Goal: Information Seeking & Learning: Learn about a topic

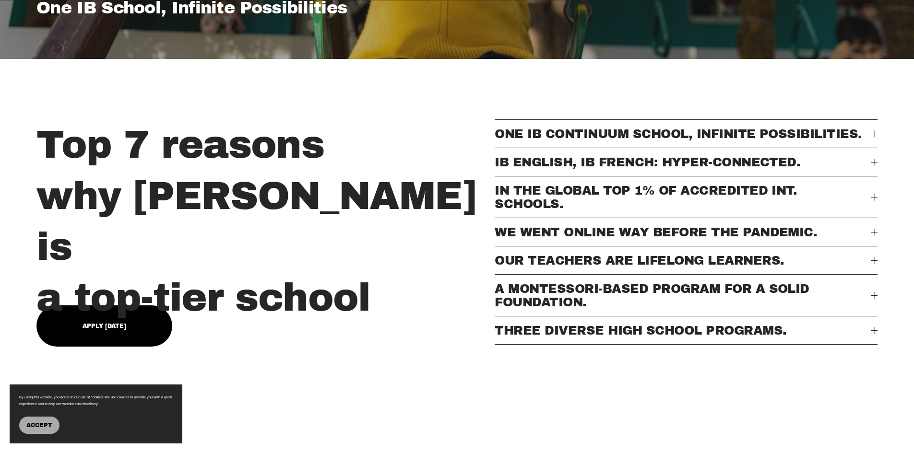
scroll to position [384, 0]
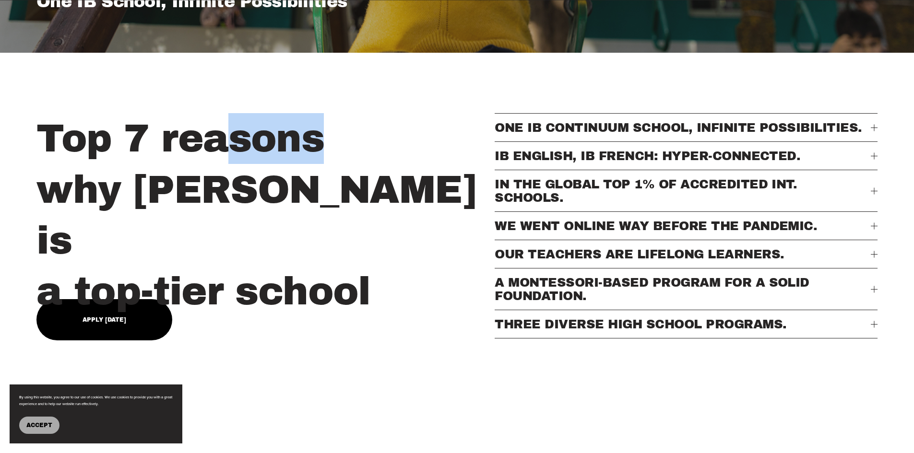
drag, startPoint x: 234, startPoint y: 141, endPoint x: 338, endPoint y: 196, distance: 118.0
click at [337, 183] on h2 "Top 7 reasons why [PERSON_NAME] is a top-tier school" at bounding box center [262, 215] width 453 height 204
click at [339, 245] on h2 "Top 7 reasons why [PERSON_NAME] is a top-tier school" at bounding box center [262, 215] width 453 height 204
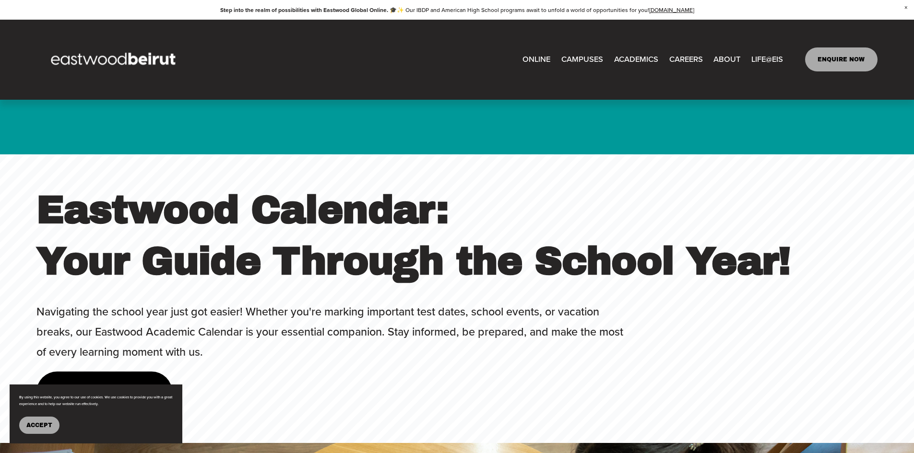
scroll to position [3598, 0]
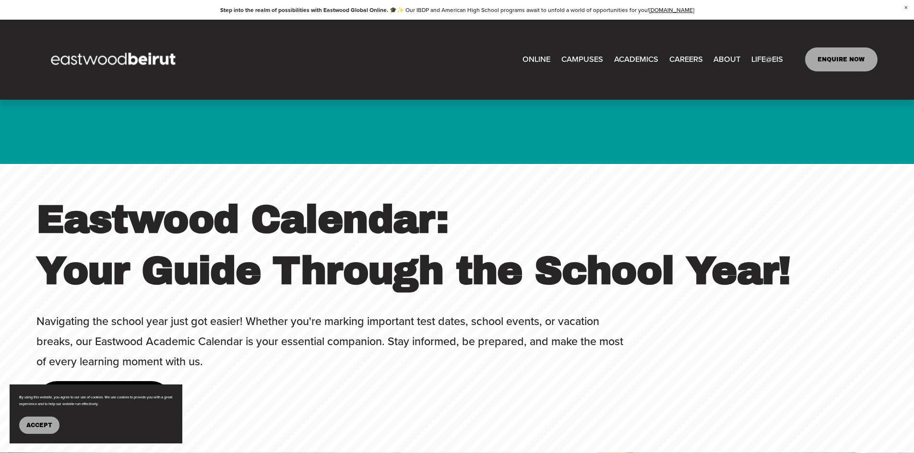
click at [0, 0] on span "Tuition & Financial Aid" at bounding box center [0, 0] width 0 height 0
type input "*****"
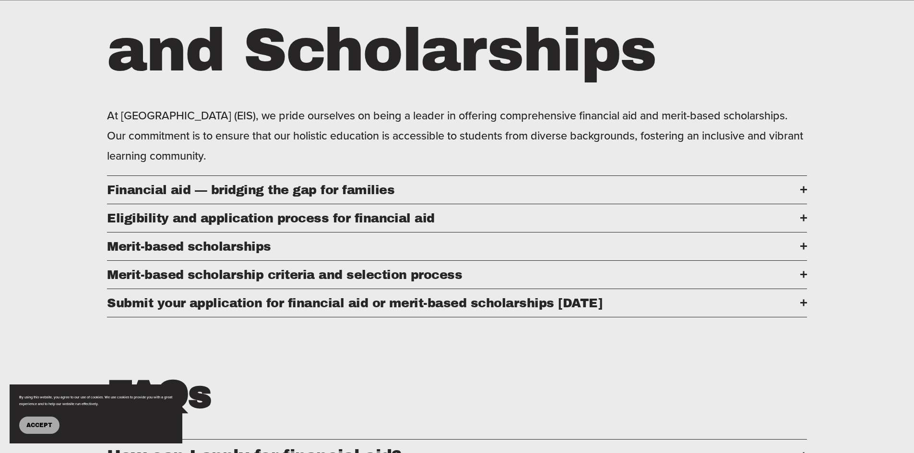
scroll to position [528, 0]
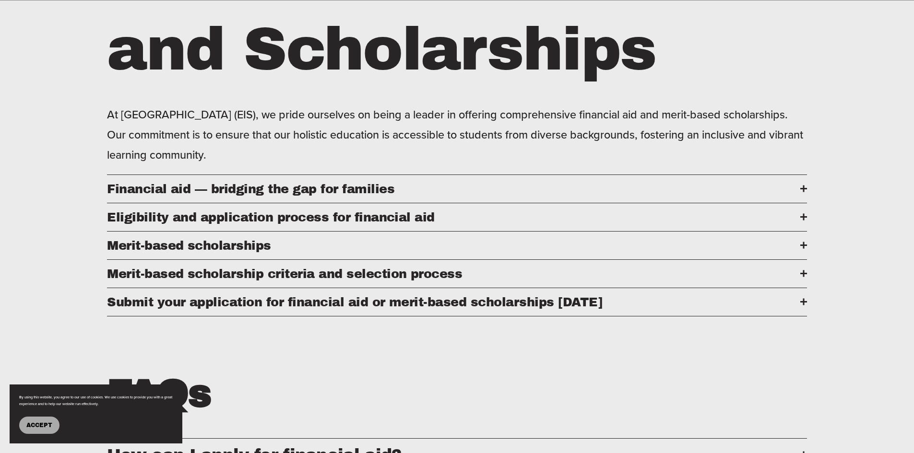
click at [300, 193] on span "Financial aid — bridging the gap for families" at bounding box center [453, 188] width 693 height 13
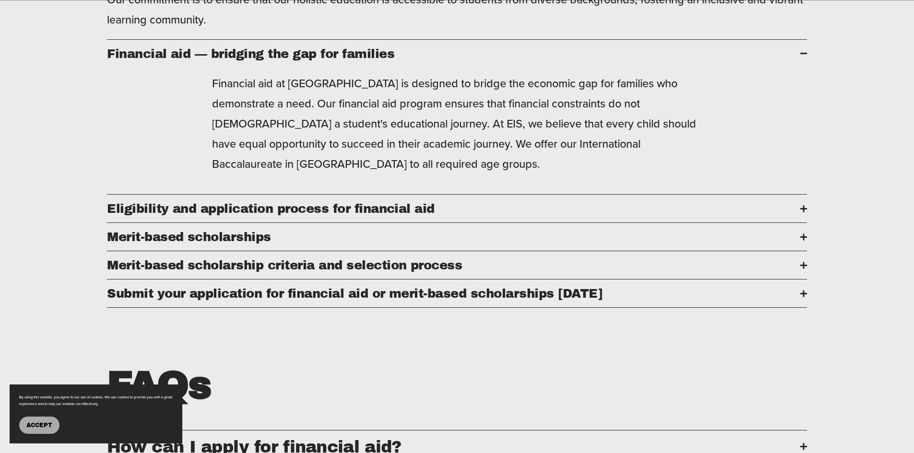
scroll to position [672, 0]
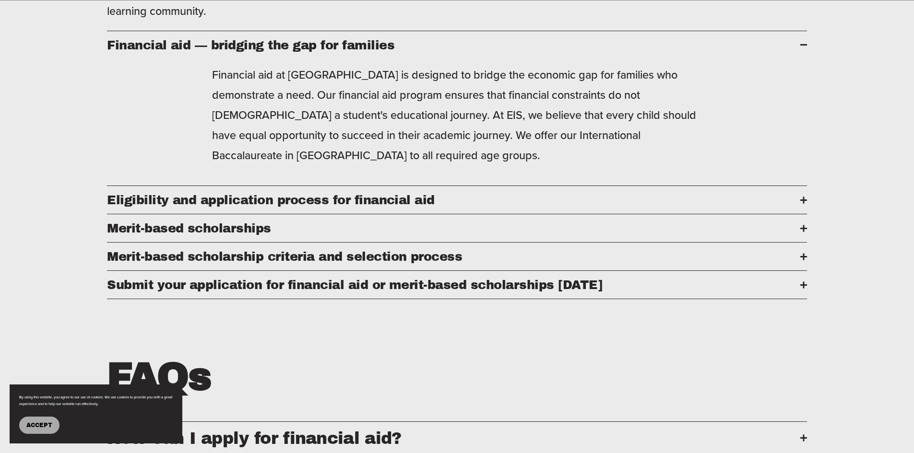
click at [324, 206] on span "Eligibility and application process for financial aid" at bounding box center [453, 199] width 693 height 13
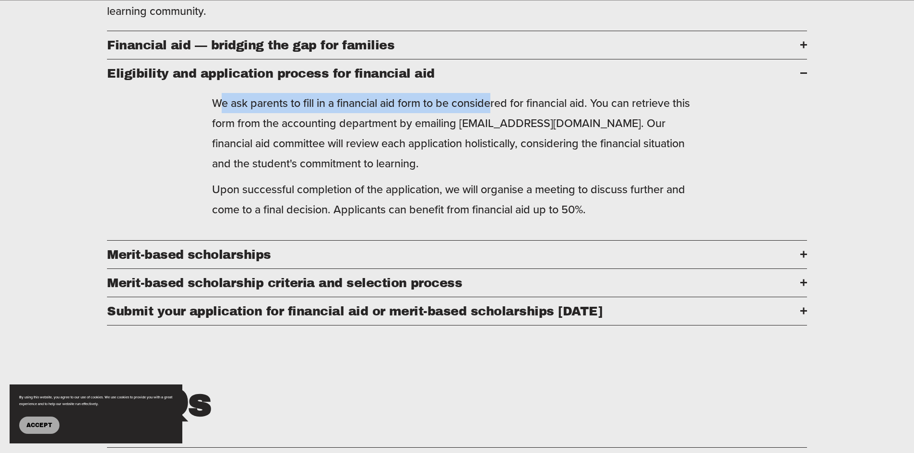
drag, startPoint x: 220, startPoint y: 106, endPoint x: 503, endPoint y: 114, distance: 282.7
click at [500, 114] on p "We ask parents to fill in a financial aid form to be considered for financial a…" at bounding box center [457, 133] width 490 height 81
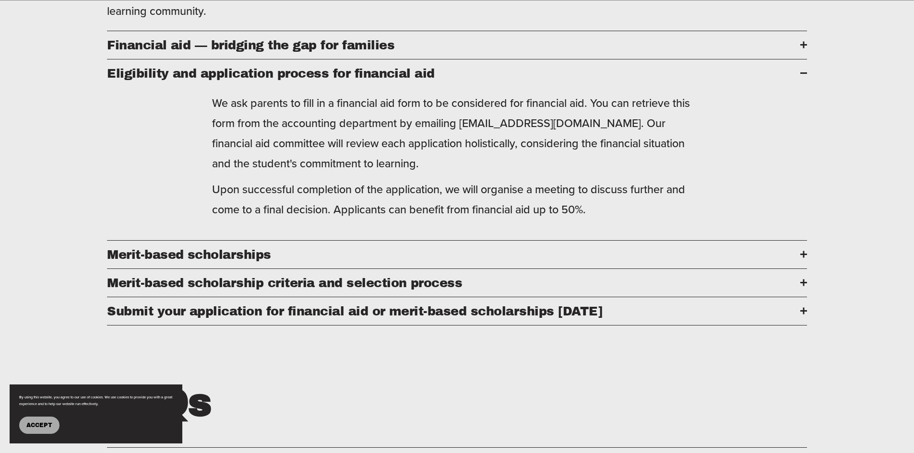
click at [528, 114] on p "We ask parents to fill in a financial aid form to be considered for financial a…" at bounding box center [457, 133] width 490 height 81
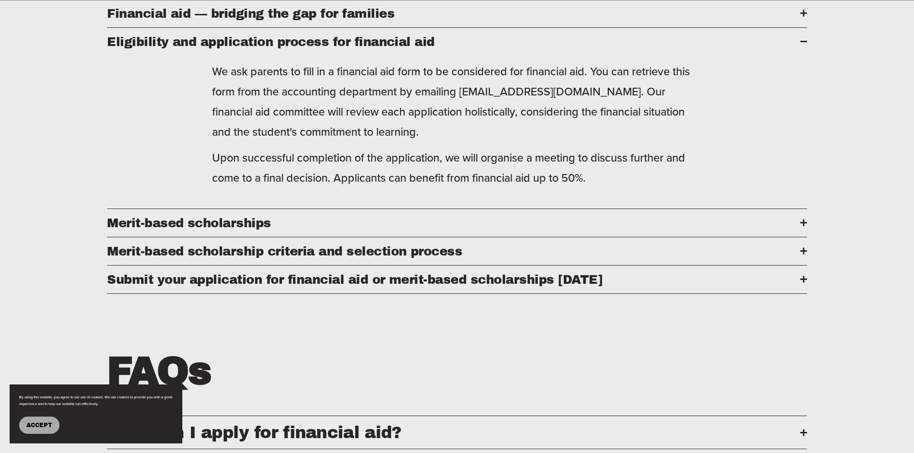
scroll to position [720, 0]
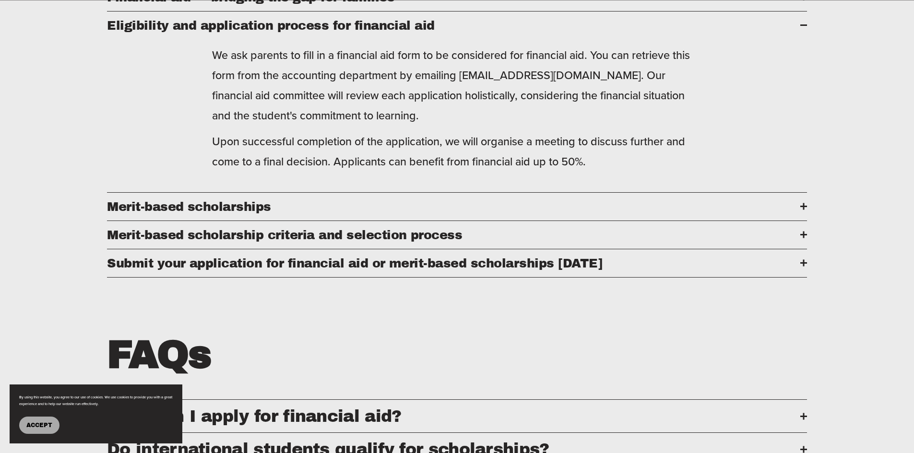
click at [226, 214] on span "Merit-based scholarships" at bounding box center [453, 206] width 693 height 13
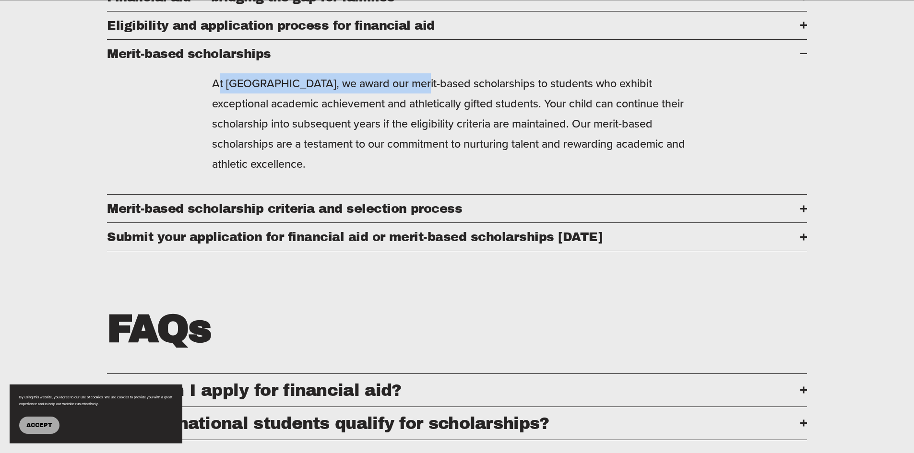
drag, startPoint x: 222, startPoint y: 95, endPoint x: 431, endPoint y: 99, distance: 209.2
click at [406, 98] on p "At Eastwood International School, we award our merit-based scholarships to stud…" at bounding box center [457, 123] width 490 height 101
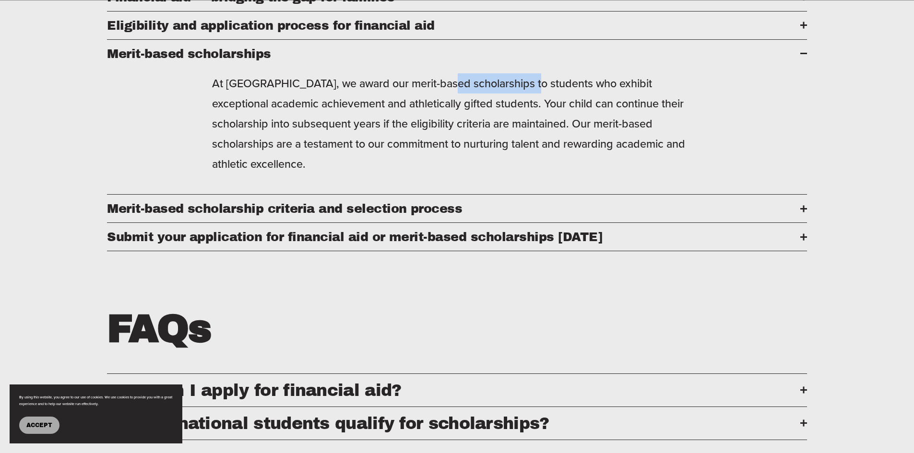
drag, startPoint x: 445, startPoint y: 99, endPoint x: 564, endPoint y: 99, distance: 118.5
click at [537, 99] on p "At Eastwood International School, we award our merit-based scholarships to stud…" at bounding box center [457, 123] width 490 height 101
click at [583, 99] on p "At Eastwood International School, we award our merit-based scholarships to stud…" at bounding box center [457, 123] width 490 height 101
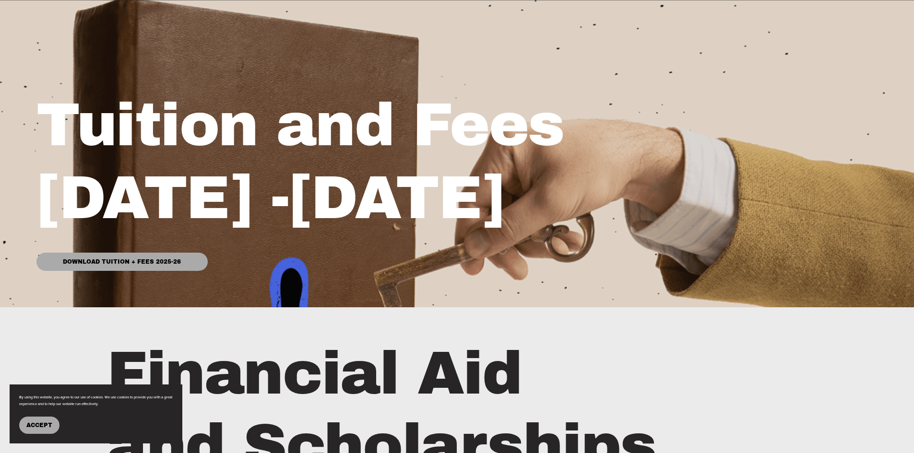
scroll to position [144, 0]
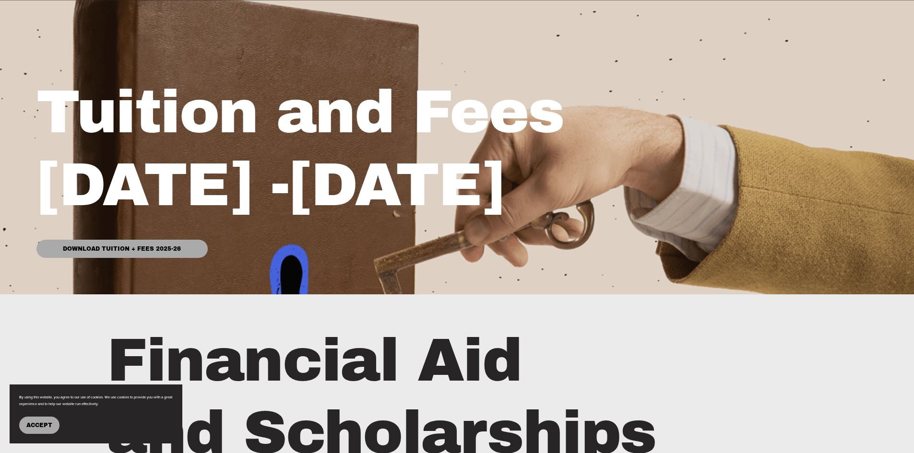
click at [86, 249] on link "Download Tuition + Fees 2025-26" at bounding box center [121, 249] width 171 height 18
